Goal: Task Accomplishment & Management: Manage account settings

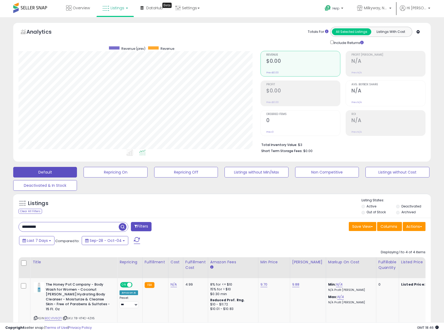
select select "***"
click at [117, 7] on span "Listings" at bounding box center [118, 7] width 14 height 5
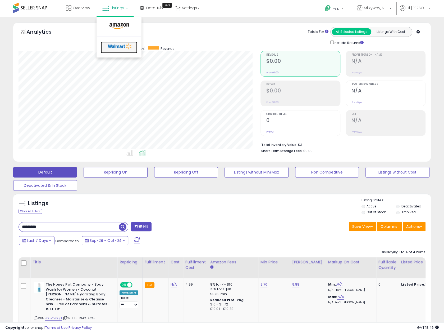
click at [124, 48] on icon at bounding box center [120, 46] width 28 height 8
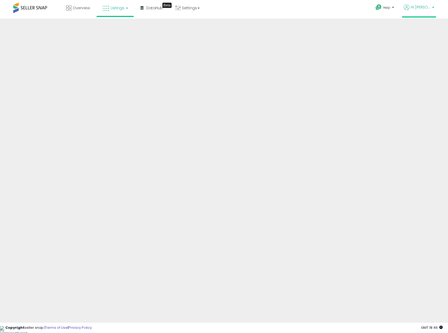
click at [431, 8] on p "Hi [PERSON_NAME]" at bounding box center [419, 7] width 30 height 7
click at [396, 7] on p "Help" at bounding box center [386, 8] width 20 height 6
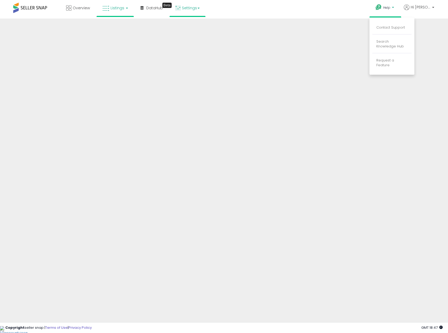
click at [184, 7] on link "Settings" at bounding box center [187, 8] width 32 height 16
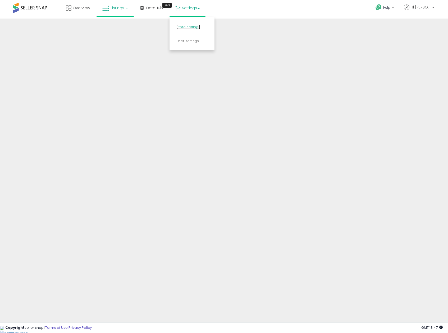
click at [192, 25] on link "Store settings" at bounding box center [189, 26] width 24 height 5
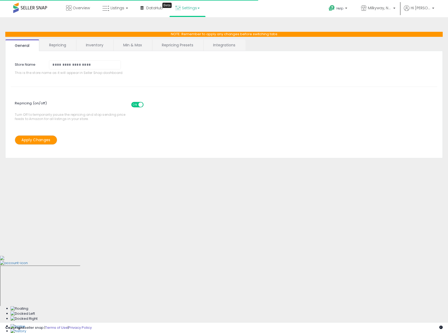
click at [219, 45] on link "Integrations" at bounding box center [224, 44] width 41 height 11
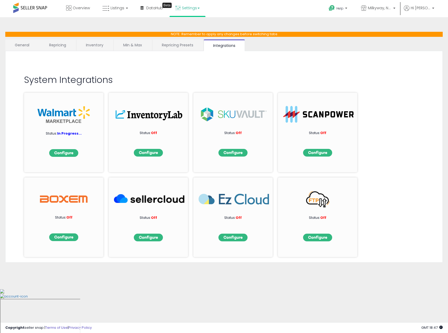
click at [65, 133] on span "In Progress..." at bounding box center [69, 133] width 25 height 5
click at [68, 146] on div "Status: In Progress..." at bounding box center [63, 132] width 79 height 79
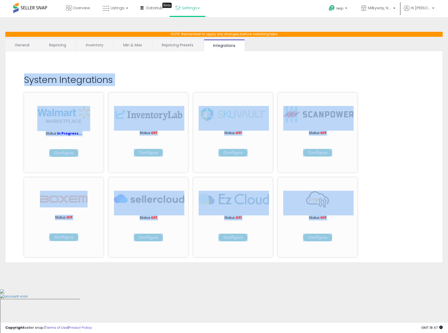
drag, startPoint x: 388, startPoint y: 237, endPoint x: 16, endPoint y: 52, distance: 415.2
click at [0, 55] on html "Unable to login Retrieving listings data.. has not yet accepted the Terms of Us…" at bounding box center [224, 166] width 448 height 333
click at [91, 55] on div "System Integrations Status: In Progress... Status: Off Status: Off Status: Off …" at bounding box center [224, 156] width 438 height 211
